Goal: Transaction & Acquisition: Purchase product/service

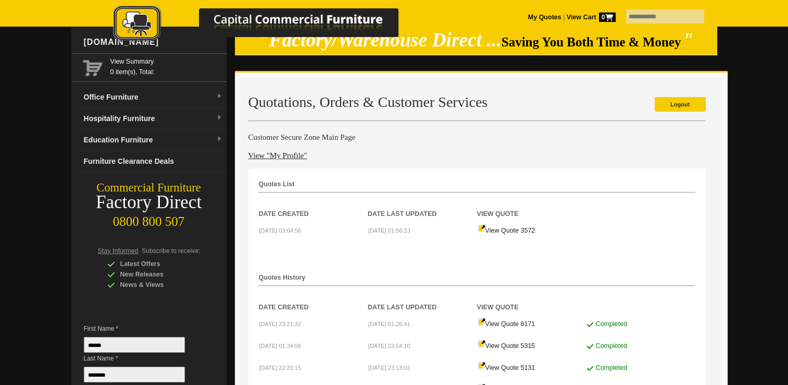
scroll to position [52, 0]
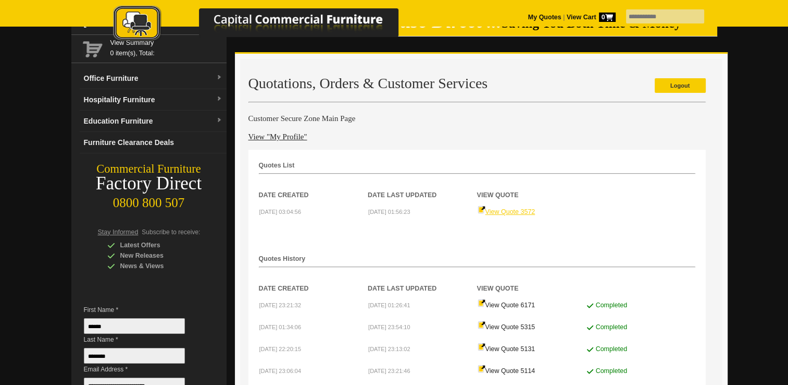
click at [515, 208] on link "View Quote 3572" at bounding box center [507, 211] width 58 height 7
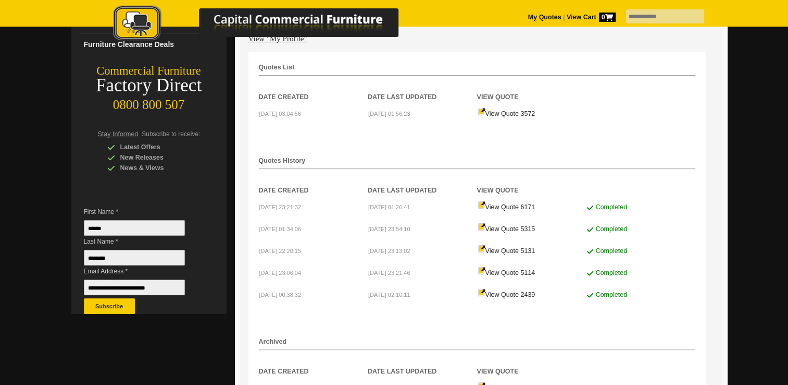
scroll to position [156, 0]
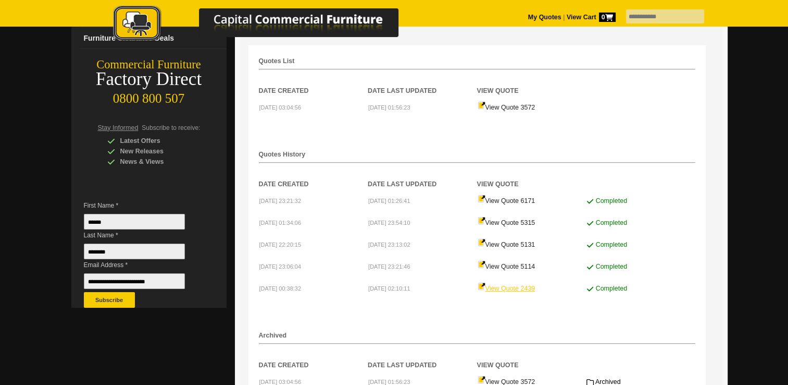
click at [500, 284] on link "View Quote 2439" at bounding box center [507, 287] width 58 height 7
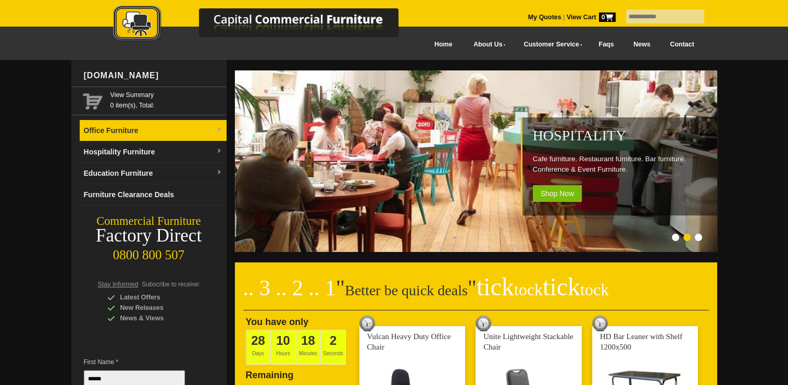
click at [144, 130] on link "Office Furniture" at bounding box center [153, 130] width 147 height 21
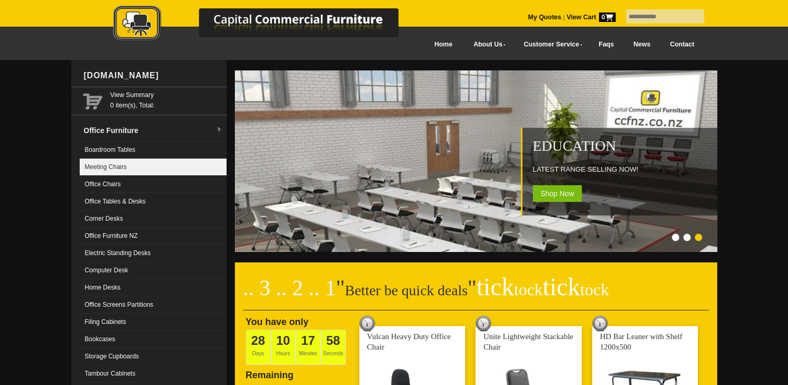
click at [117, 164] on link "Meeting Chairs" at bounding box center [153, 166] width 147 height 17
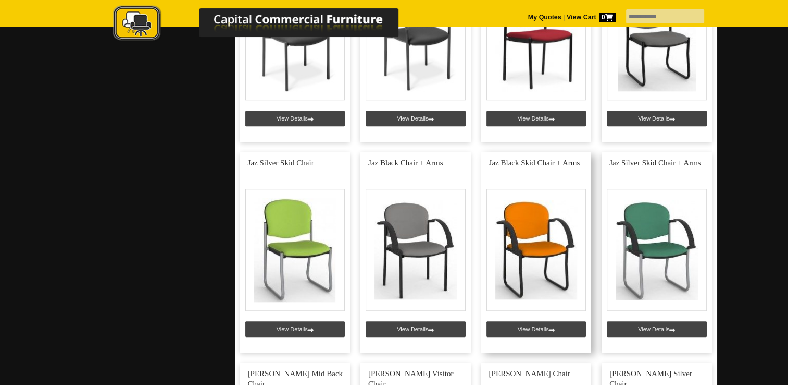
scroll to position [990, 0]
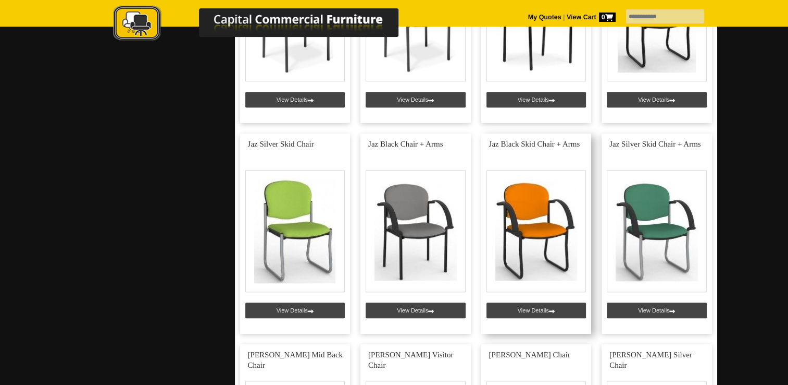
click at [530, 142] on link at bounding box center [536, 233] width 110 height 200
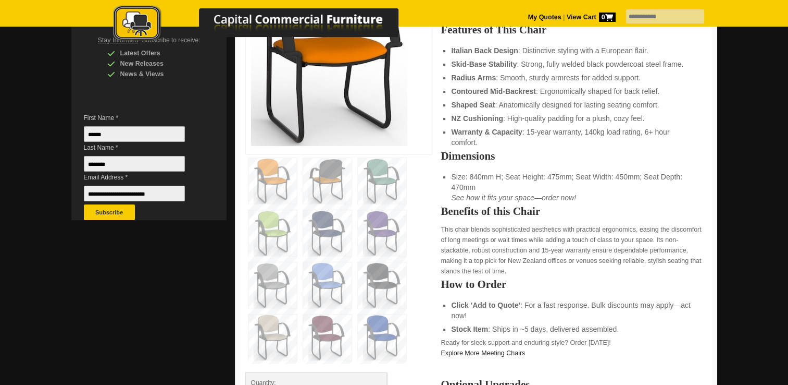
scroll to position [261, 0]
